Goal: Information Seeking & Learning: Find contact information

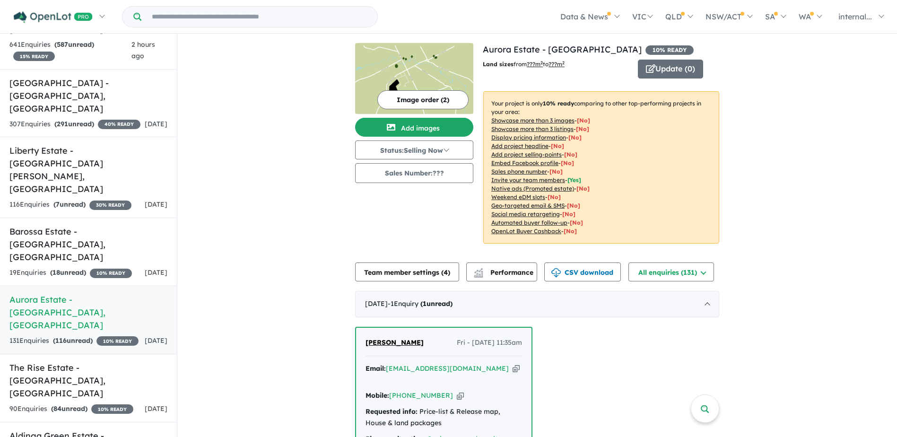
scroll to position [95, 0]
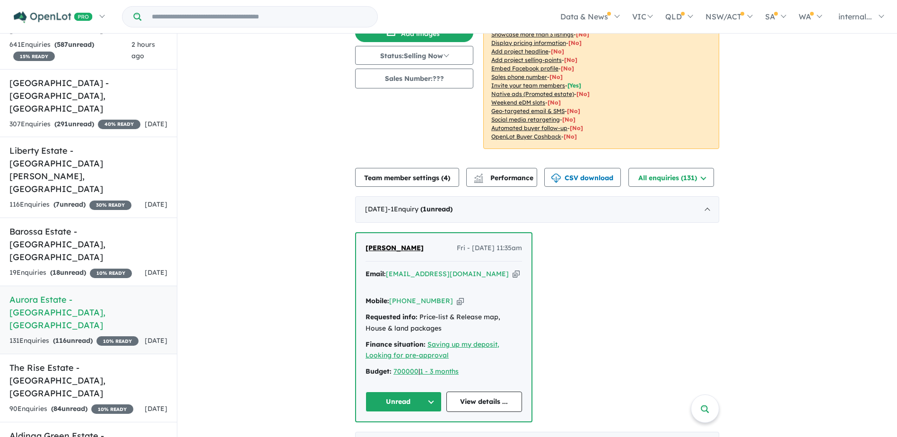
click at [512, 273] on icon "button" at bounding box center [515, 274] width 7 height 10
click at [457, 296] on icon "button" at bounding box center [460, 301] width 7 height 10
drag, startPoint x: 479, startPoint y: 272, endPoint x: 463, endPoint y: 265, distance: 18.0
click at [512, 272] on icon "button" at bounding box center [515, 274] width 7 height 10
click at [397, 242] on link "Laine Williamson" at bounding box center [394, 247] width 58 height 11
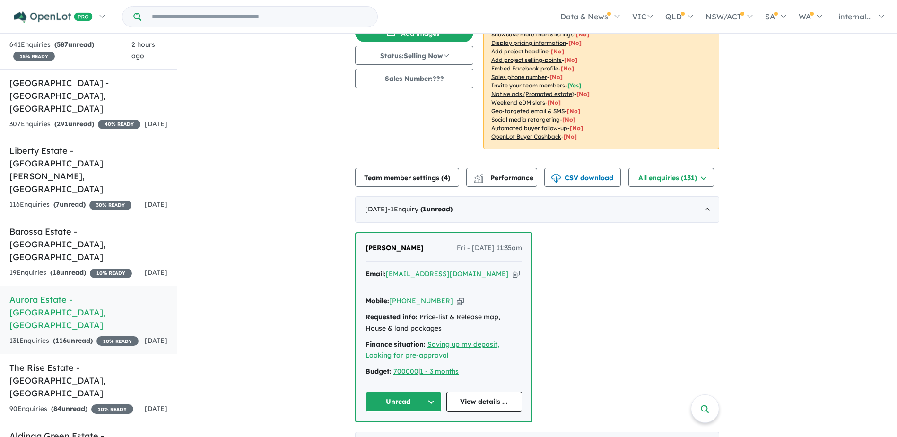
click at [421, 391] on button "Unread" at bounding box center [403, 401] width 76 height 20
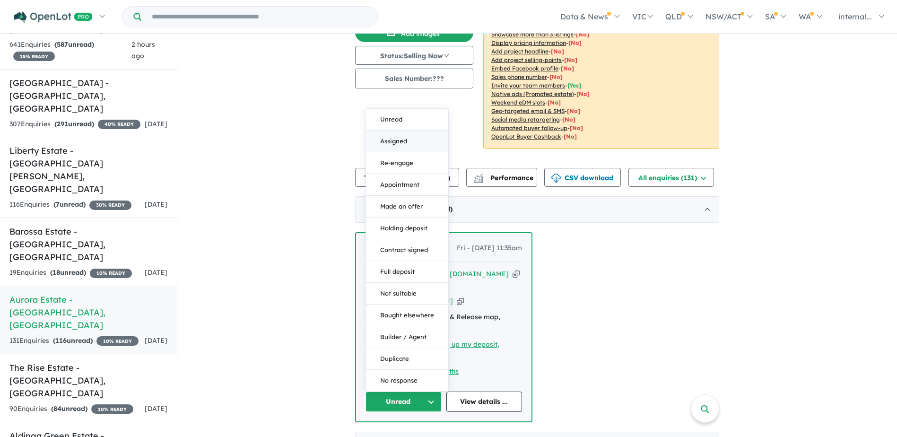
click at [406, 130] on button "Assigned" at bounding box center [407, 141] width 82 height 22
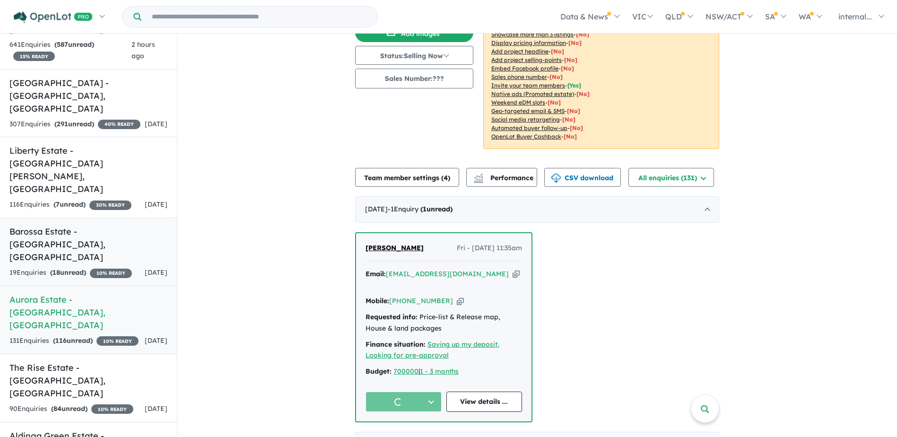
click at [110, 267] on div "19 Enquir ies ( 18 unread) 10 % READY" at bounding box center [70, 272] width 122 height 11
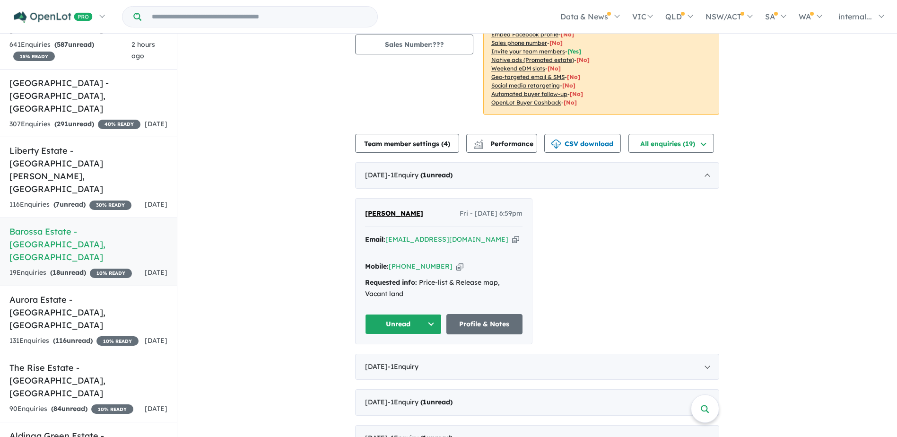
scroll to position [142, 0]
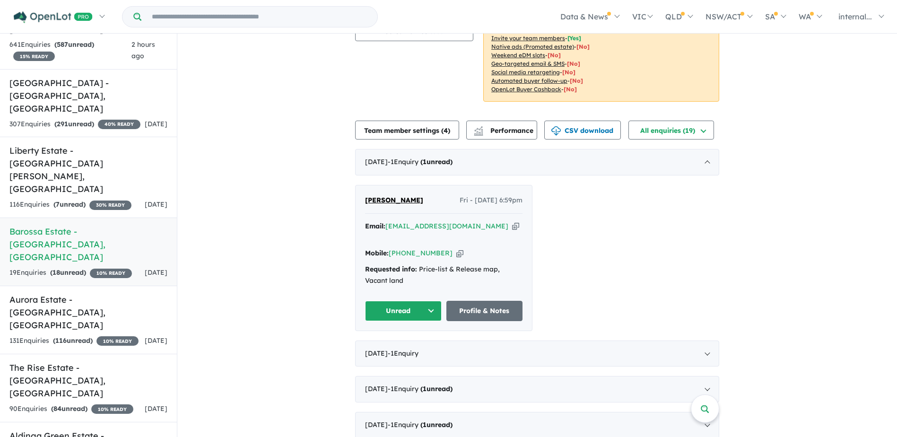
click at [512, 227] on icon "button" at bounding box center [515, 226] width 7 height 10
click at [456, 248] on icon "button" at bounding box center [459, 253] width 7 height 10
click at [512, 227] on icon "button" at bounding box center [515, 226] width 7 height 10
click at [456, 248] on icon "button" at bounding box center [459, 253] width 7 height 10
click at [408, 301] on button "Unread" at bounding box center [403, 311] width 77 height 20
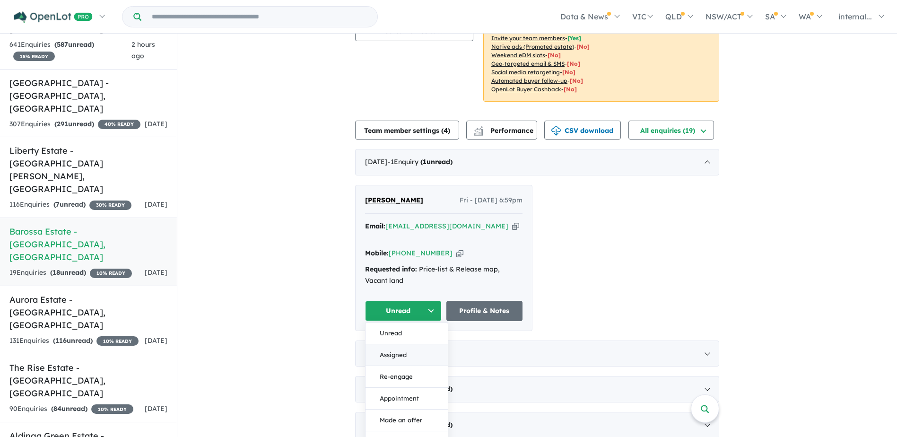
click at [403, 344] on button "Assigned" at bounding box center [406, 355] width 82 height 22
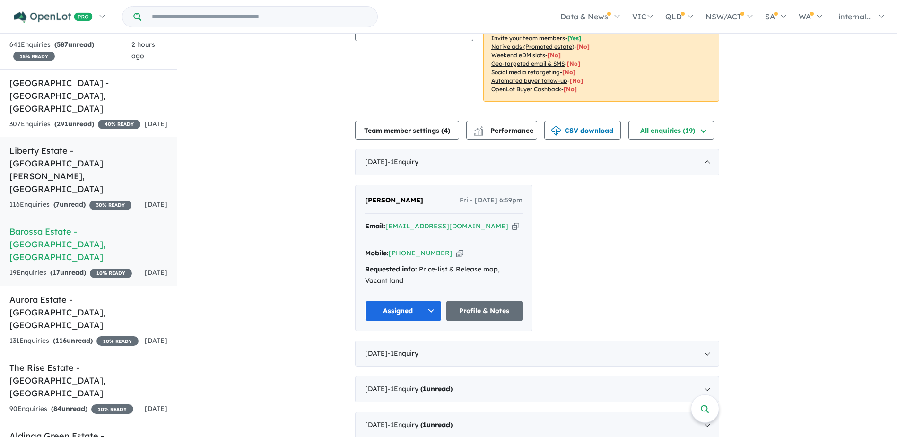
click at [43, 144] on h5 "Liberty Estate - Two Wells , SA" at bounding box center [88, 169] width 158 height 51
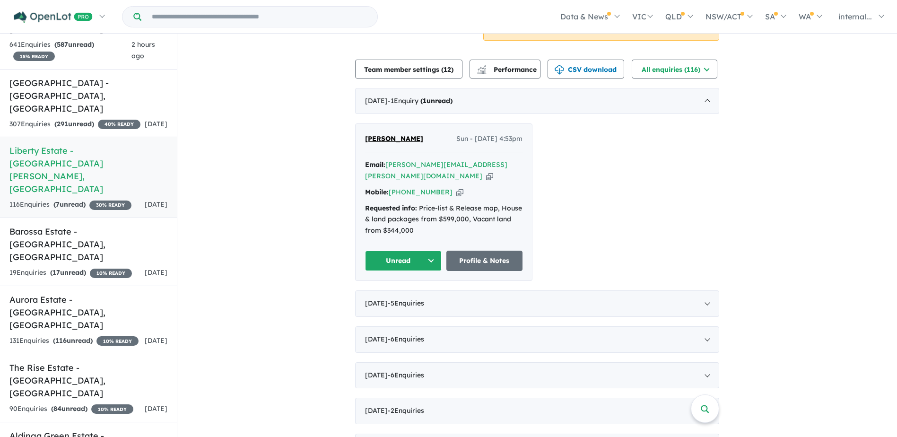
scroll to position [236, 0]
click at [415, 133] on span "Taylor Underwood" at bounding box center [394, 137] width 58 height 9
click at [409, 250] on button "Unread" at bounding box center [403, 260] width 77 height 20
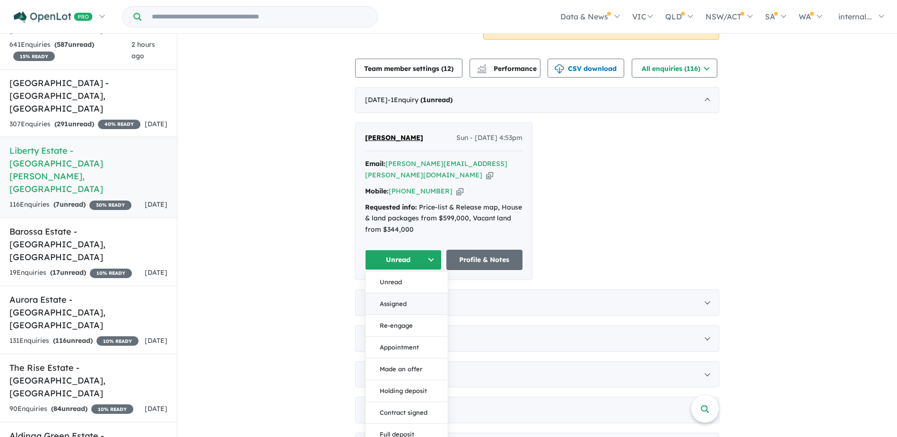
click at [397, 293] on button "Assigned" at bounding box center [406, 304] width 82 height 22
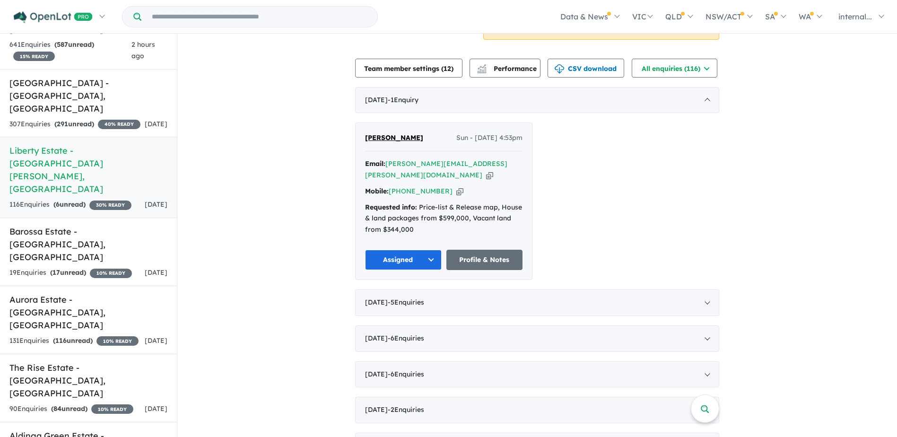
click at [450, 186] on div "Mobile: +61 422 062 555 Copied!" at bounding box center [443, 191] width 157 height 11
click at [456, 186] on icon "button" at bounding box center [459, 191] width 7 height 10
click at [98, 120] on span "40 % READY" at bounding box center [119, 124] width 43 height 9
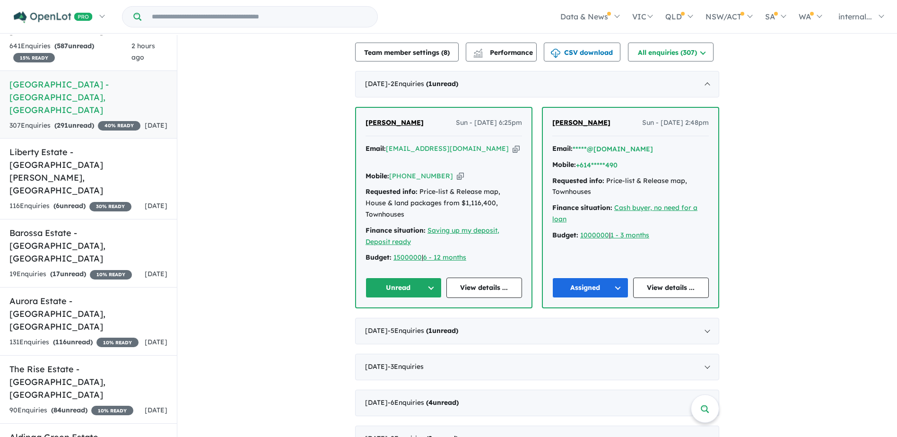
scroll to position [284, 0]
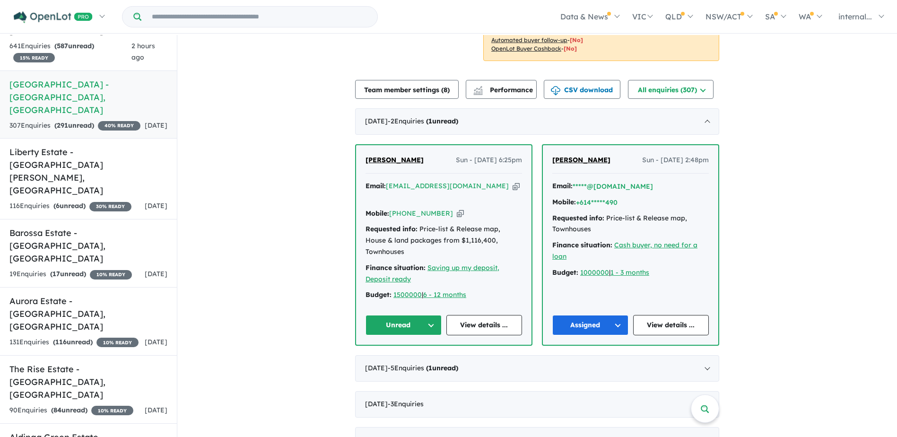
click at [512, 183] on icon "button" at bounding box center [515, 186] width 7 height 10
drag, startPoint x: 406, startPoint y: 294, endPoint x: 407, endPoint y: 289, distance: 5.1
click at [406, 315] on button "Unread" at bounding box center [403, 325] width 76 height 20
click at [389, 358] on button "Assigned" at bounding box center [407, 369] width 82 height 22
click at [383, 159] on span "Kenzo Motohashi" at bounding box center [394, 159] width 58 height 9
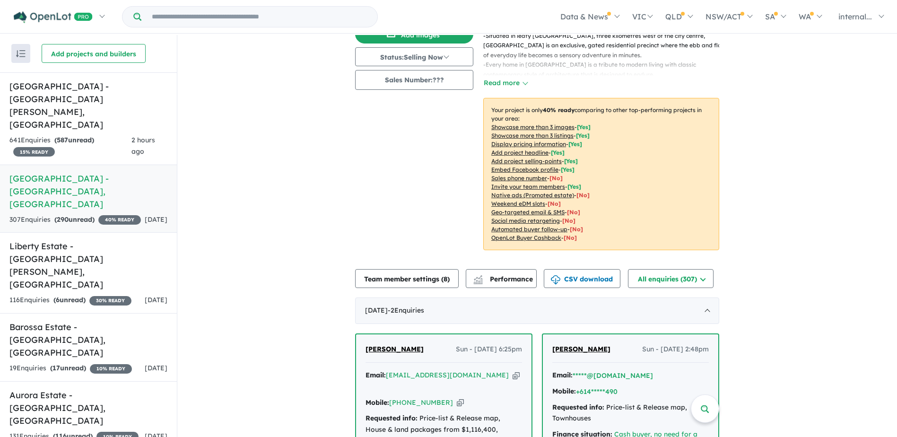
scroll to position [0, 0]
click at [117, 135] on div "641 Enquir ies ( 587 unread) 15 % READY" at bounding box center [70, 146] width 122 height 23
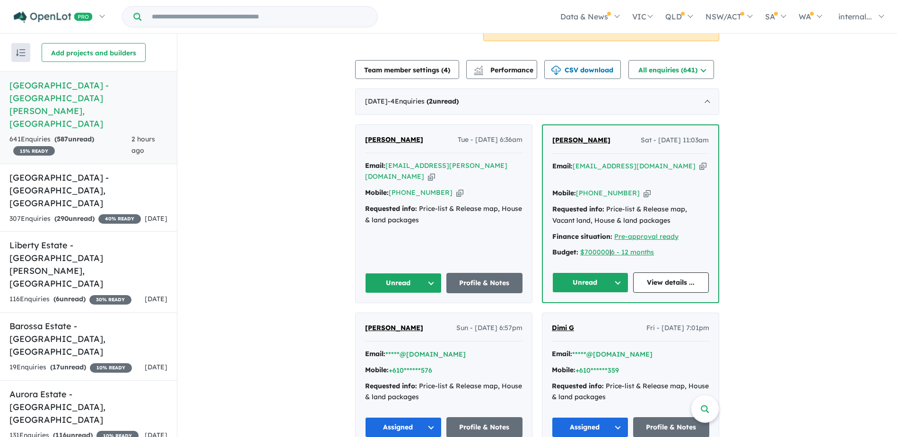
scroll to position [236, 0]
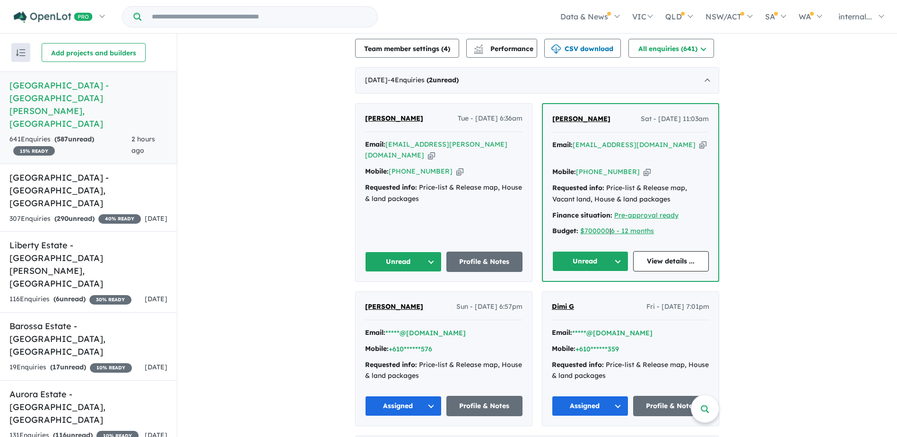
click at [570, 114] on span "[PERSON_NAME]" at bounding box center [581, 118] width 58 height 9
click at [586, 251] on button "Unread" at bounding box center [590, 261] width 76 height 20
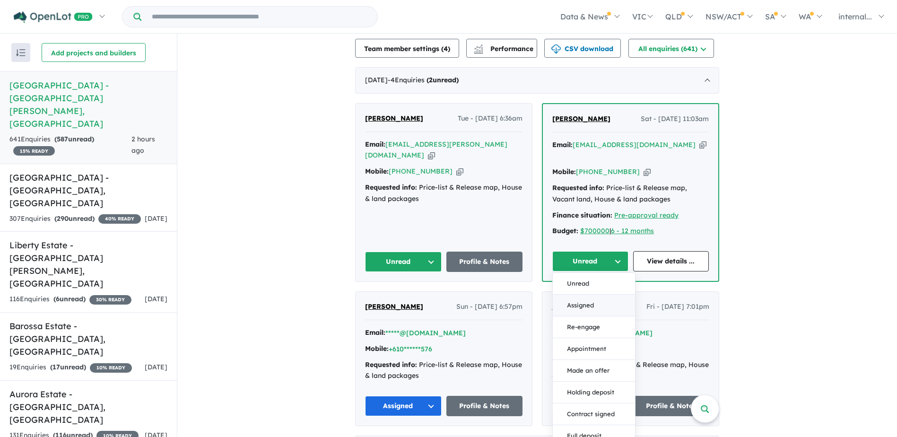
click at [576, 294] on button "Assigned" at bounding box center [594, 305] width 82 height 22
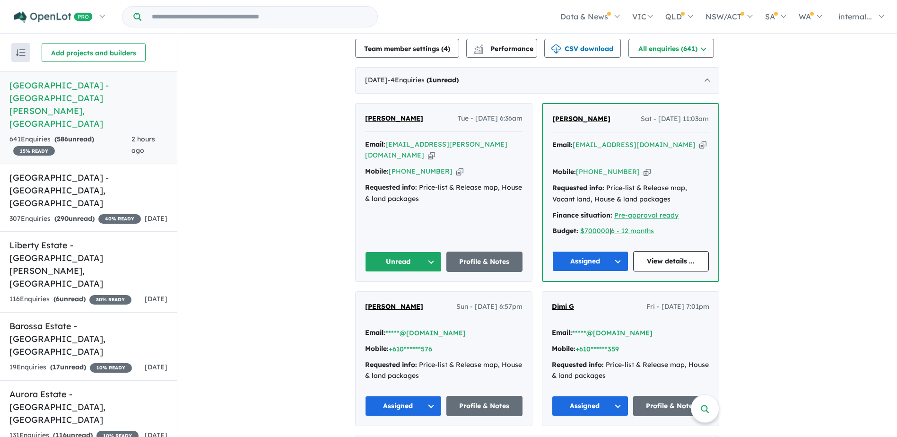
click at [435, 150] on icon "button" at bounding box center [431, 155] width 7 height 10
click at [450, 154] on div "Email: jack.w.dollard@gmail.com Copied! Mobile: +61 403 755 440 Copied! Request…" at bounding box center [443, 174] width 157 height 70
click at [456, 166] on icon "button" at bounding box center [459, 171] width 7 height 10
click at [444, 166] on div "Mobile: +61 403 755 440 Copied!" at bounding box center [443, 171] width 157 height 11
click at [456, 166] on icon "button" at bounding box center [459, 171] width 7 height 10
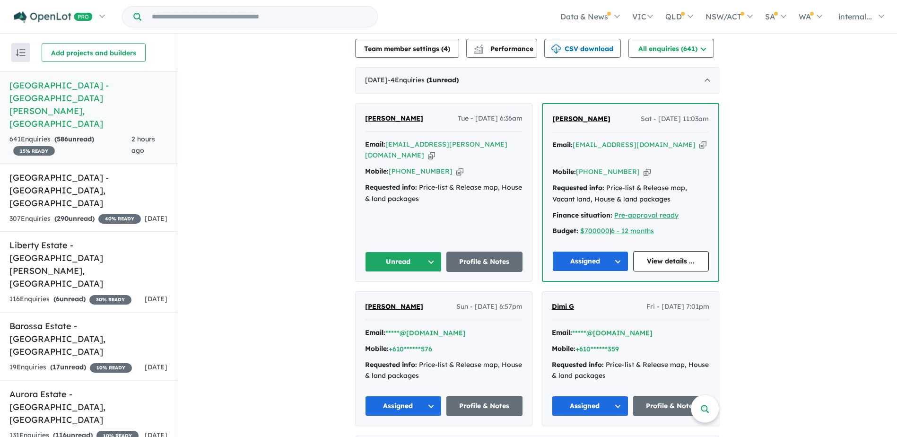
click at [480, 139] on div "Email: jack.w.dollard@gmail.com Copied!" at bounding box center [443, 150] width 157 height 23
click at [435, 150] on icon "button" at bounding box center [431, 155] width 7 height 10
click at [416, 251] on button "Unread" at bounding box center [403, 261] width 77 height 20
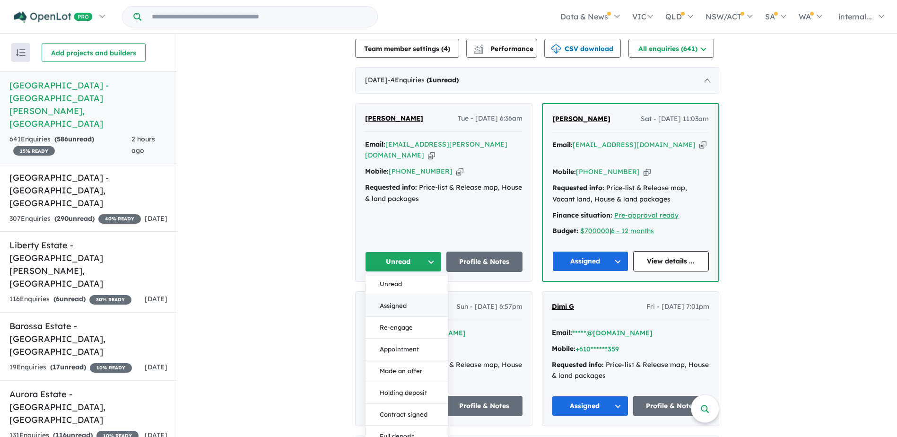
click at [395, 295] on button "Assigned" at bounding box center [406, 306] width 82 height 22
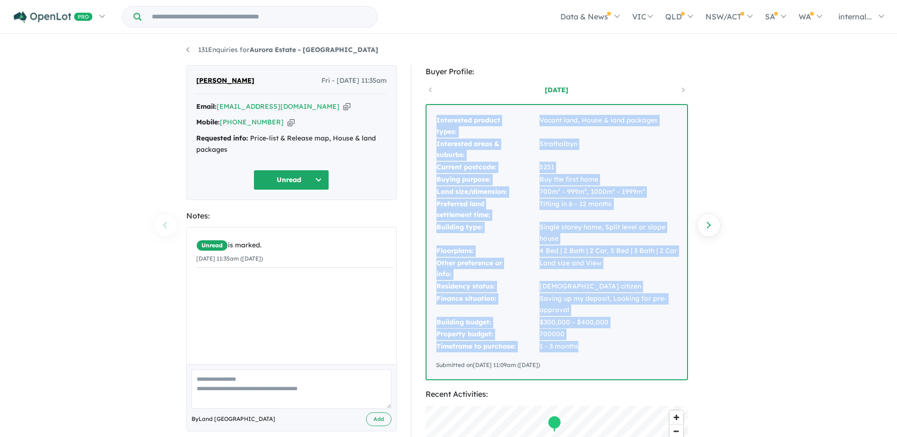
drag, startPoint x: 582, startPoint y: 350, endPoint x: 438, endPoint y: 123, distance: 268.8
click at [438, 123] on tbody "Interested product types: Vacant land, House & land packages Interested areas &…" at bounding box center [557, 233] width 242 height 238
copy tbody "Interested product types: Vacant land, House & land packages Interested areas &…"
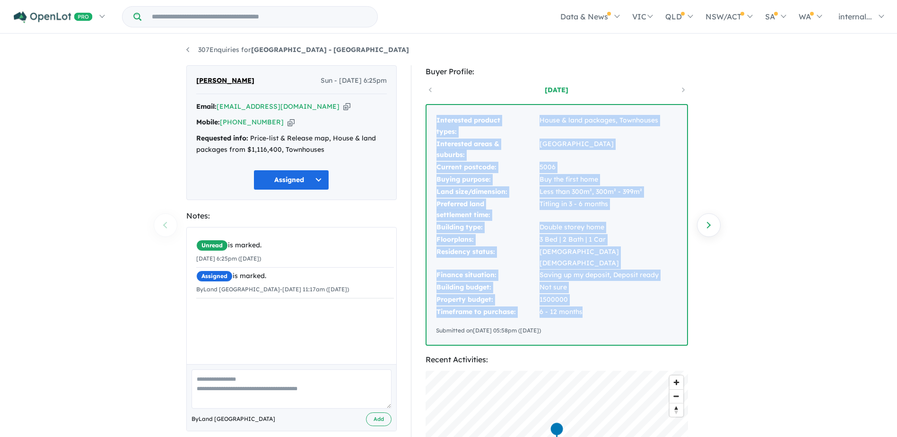
drag, startPoint x: 583, startPoint y: 300, endPoint x: 434, endPoint y: 121, distance: 233.6
click at [434, 121] on div "Interested product types: House & land packages, Townhouses Interested areas & …" at bounding box center [556, 225] width 260 height 240
copy tbody "Interested product types: House & land packages, Townhouses Interested areas & …"
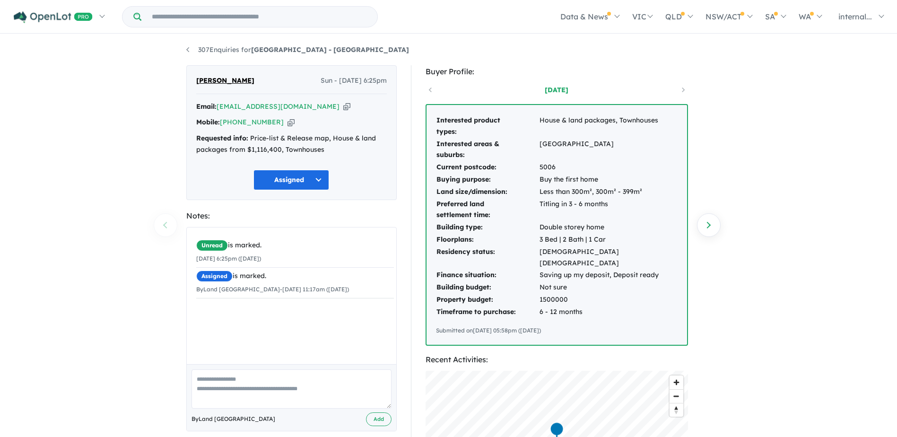
click at [385, 233] on div "Unread is marked. 12/10/2025 6:25pm (Sunday) Assigned is marked. By Land Austra…" at bounding box center [295, 267] width 216 height 80
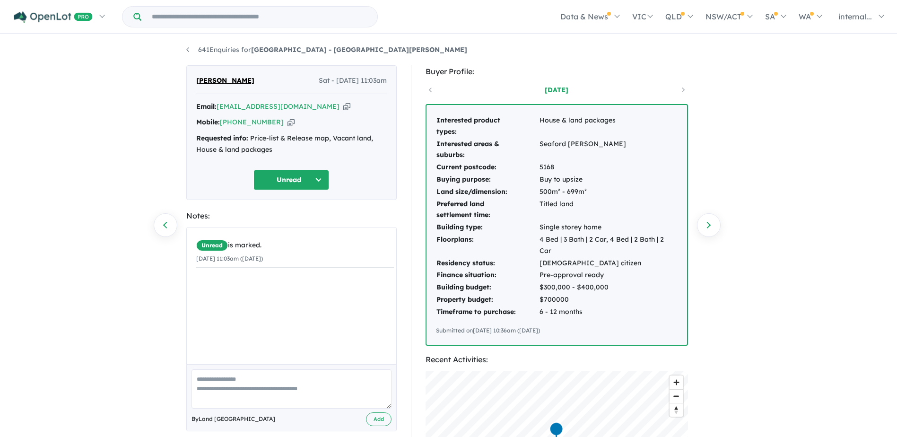
click at [343, 109] on icon "button" at bounding box center [346, 107] width 7 height 10
click at [278, 129] on div "Email: [EMAIL_ADDRESS][DOMAIN_NAME] Copied! Mobile: [PHONE_NUMBER] Copied! Requ…" at bounding box center [291, 130] width 190 height 59
click at [287, 120] on icon "button" at bounding box center [290, 122] width 7 height 10
click at [324, 105] on div "Email: [EMAIL_ADDRESS][DOMAIN_NAME] Copied!" at bounding box center [291, 106] width 190 height 11
click at [343, 106] on icon "button" at bounding box center [346, 107] width 7 height 10
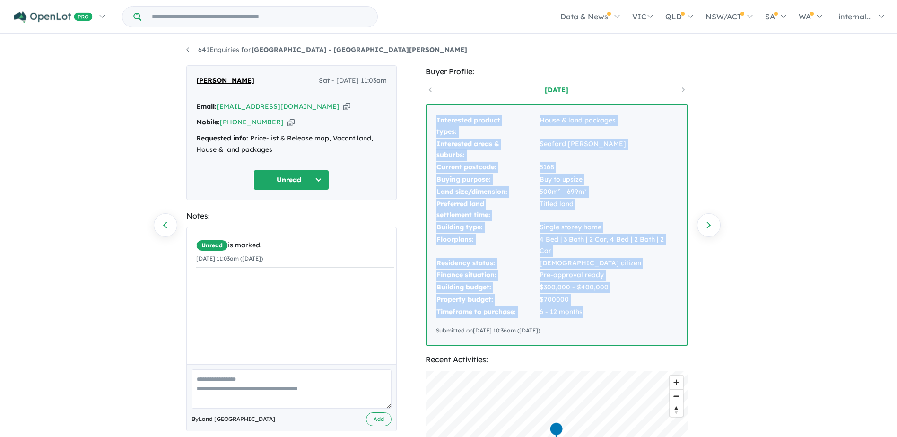
drag, startPoint x: 581, startPoint y: 298, endPoint x: 435, endPoint y: 124, distance: 226.8
click at [436, 124] on tbody "Interested product types: House & land packages Interested areas & suburbs: [GE…" at bounding box center [557, 216] width 242 height 204
copy tbody "Interested product types: House & land packages Interested areas & suburbs: [GE…"
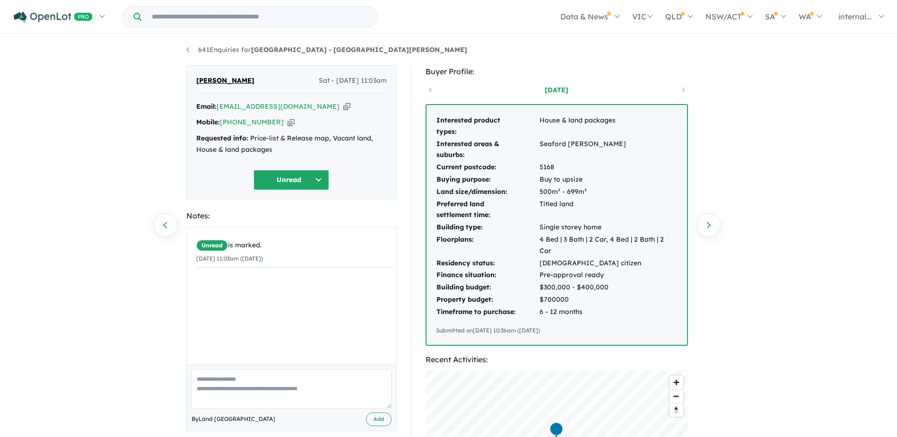
click at [608, 86] on link at bounding box center [636, 89] width 80 height 9
